Goal: Task Accomplishment & Management: Use online tool/utility

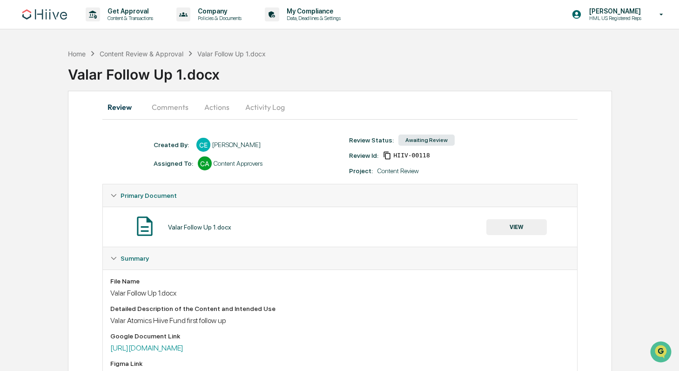
click at [176, 105] on button "Comments" at bounding box center [170, 107] width 52 height 22
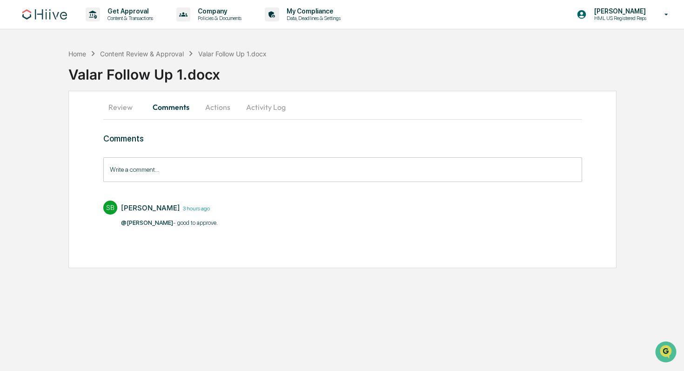
click at [118, 101] on button "Review" at bounding box center [124, 107] width 42 height 22
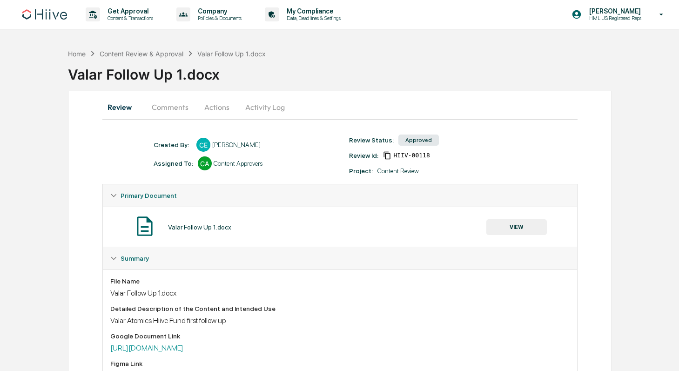
click at [160, 112] on button "Comments" at bounding box center [170, 107] width 52 height 22
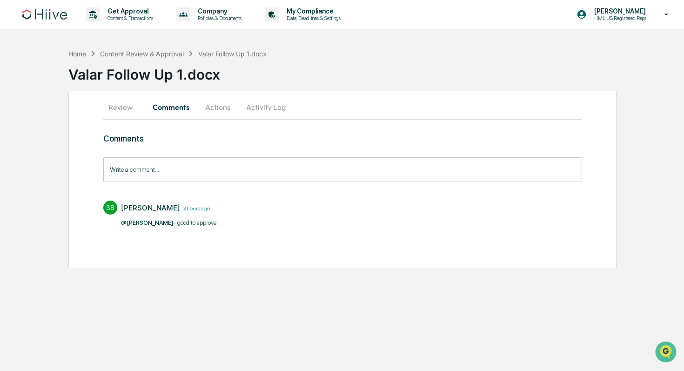
click at [119, 110] on button "Review" at bounding box center [124, 107] width 42 height 22
